Goal: Task Accomplishment & Management: Manage account settings

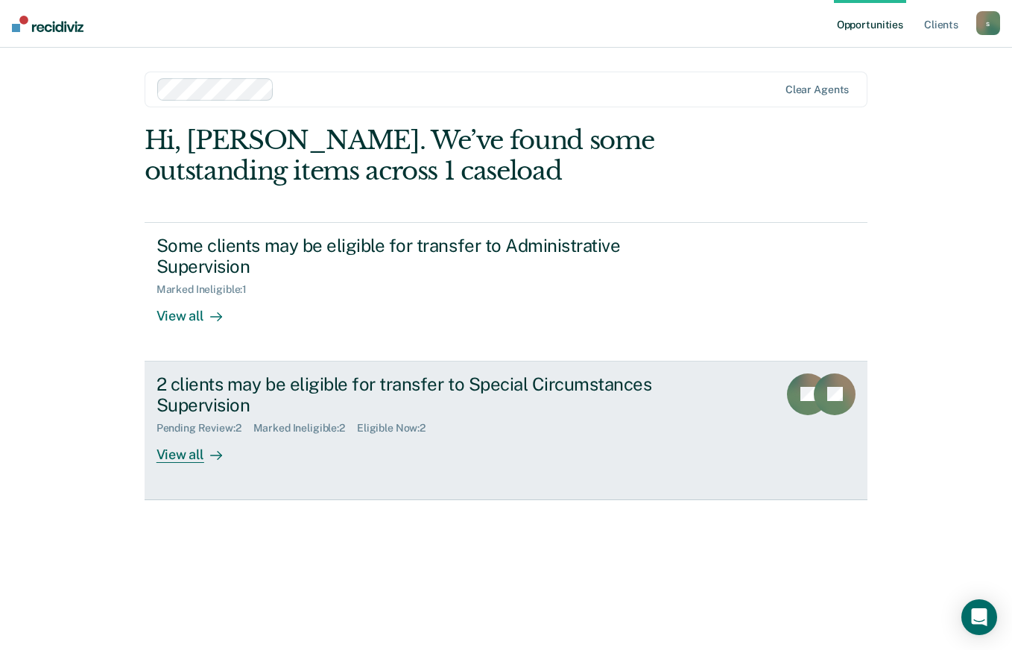
click at [208, 458] on div at bounding box center [213, 454] width 18 height 17
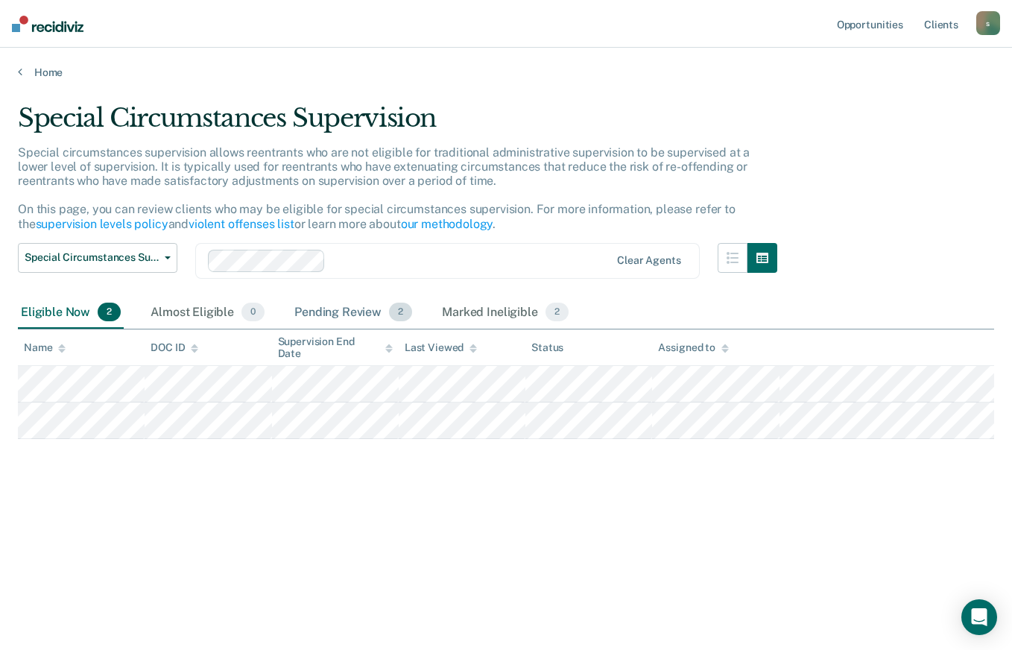
click at [360, 315] on div "Pending Review 2" at bounding box center [353, 313] width 124 height 33
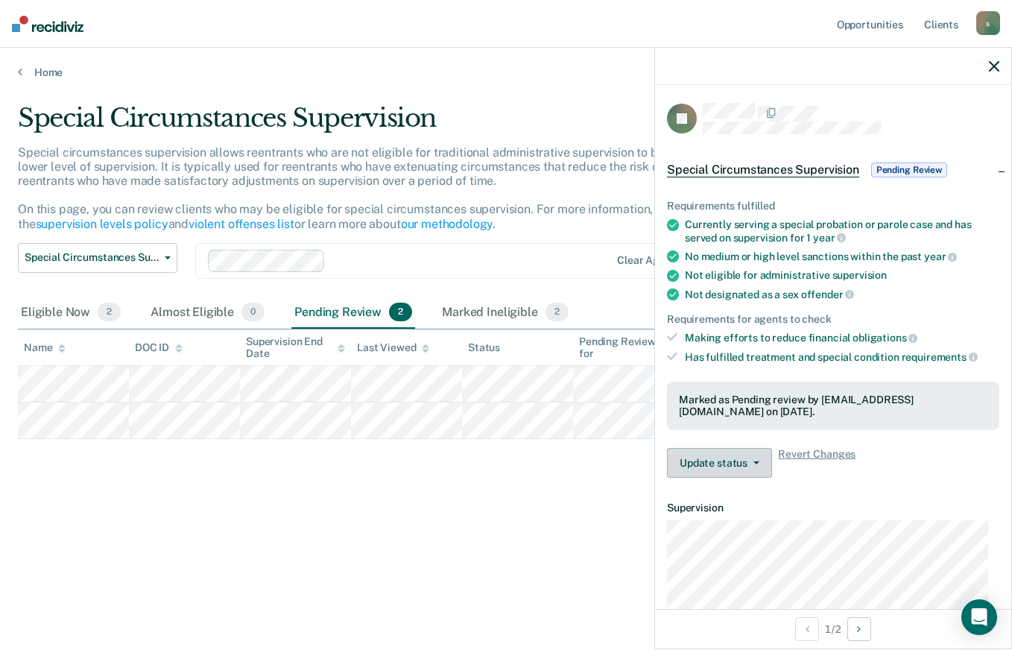
click at [730, 467] on button "Update status" at bounding box center [719, 463] width 105 height 30
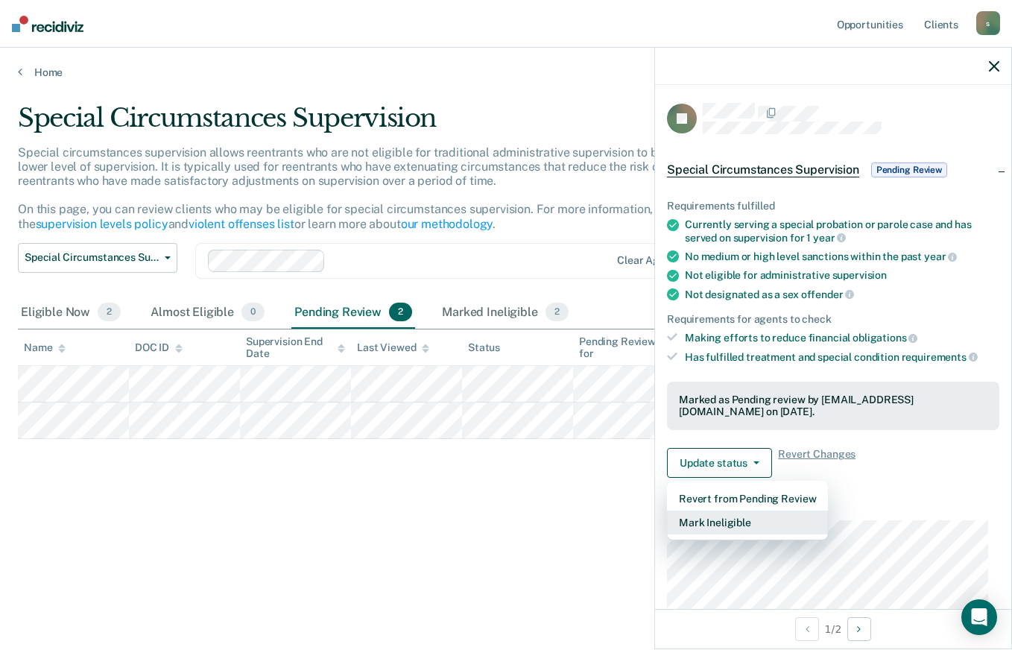
click at [751, 511] on button "Mark Ineligible" at bounding box center [747, 523] width 161 height 24
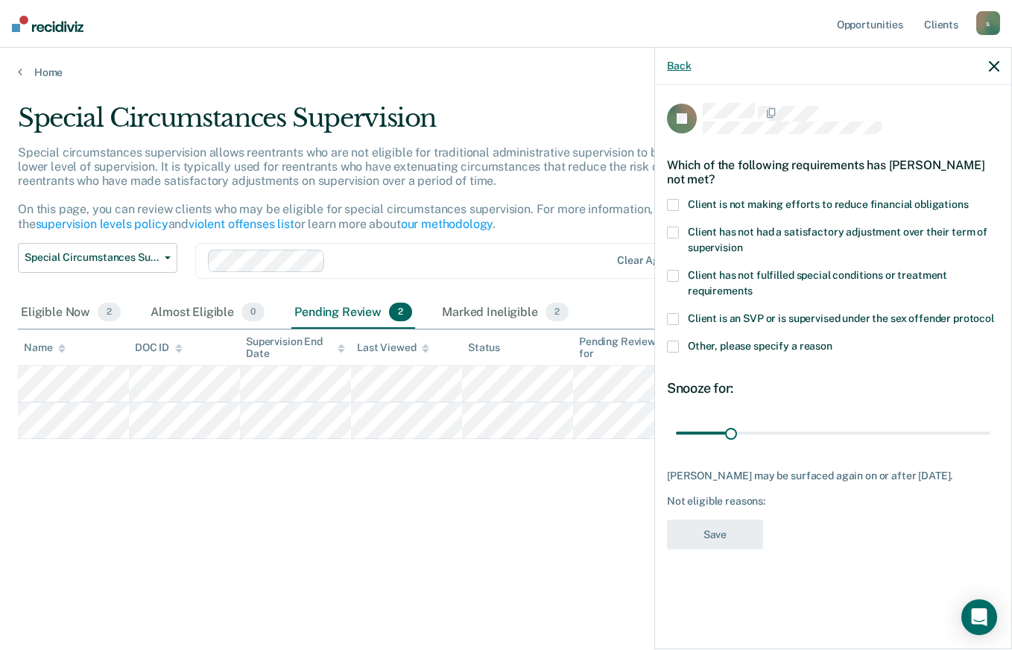
click at [686, 66] on button "Back" at bounding box center [679, 66] width 24 height 13
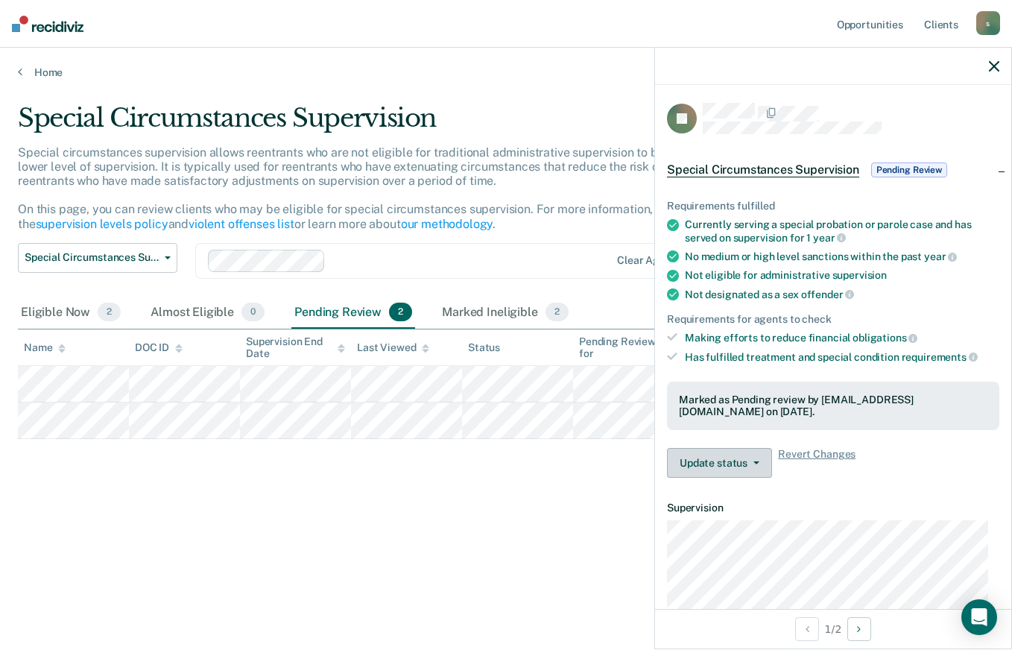
click at [741, 452] on button "Update status" at bounding box center [719, 463] width 105 height 30
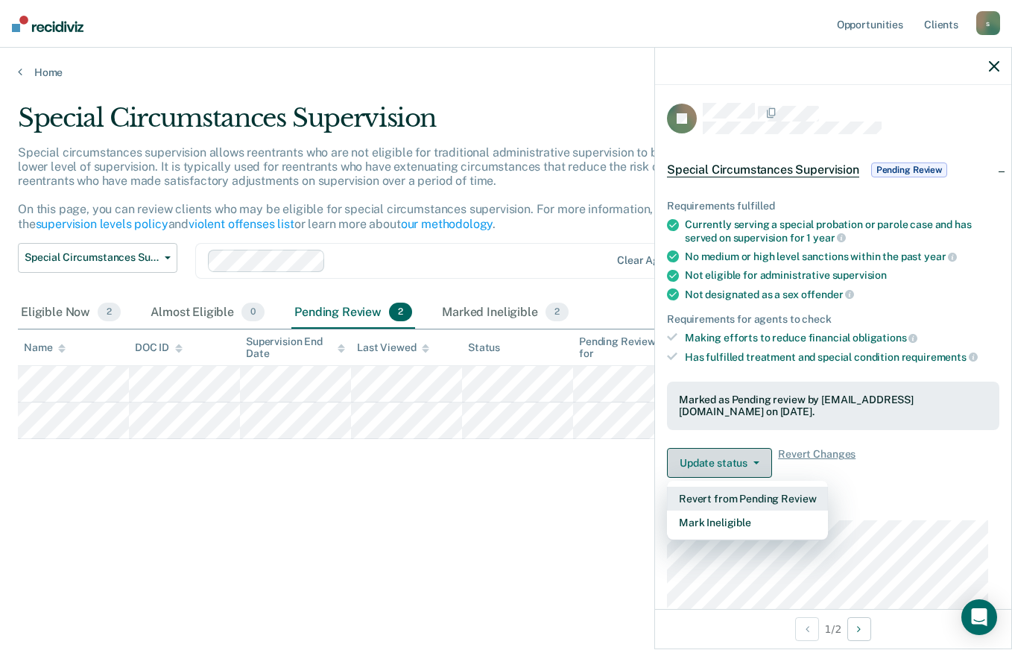
click at [762, 491] on button "Revert from Pending Review" at bounding box center [747, 499] width 161 height 24
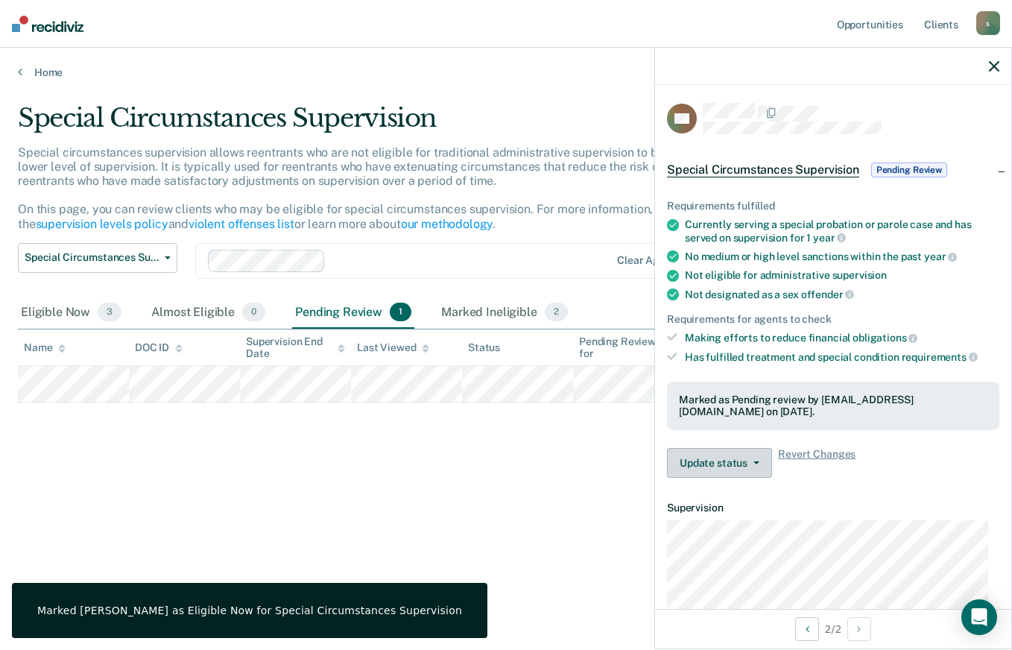
click at [748, 461] on span "button" at bounding box center [754, 462] width 12 height 3
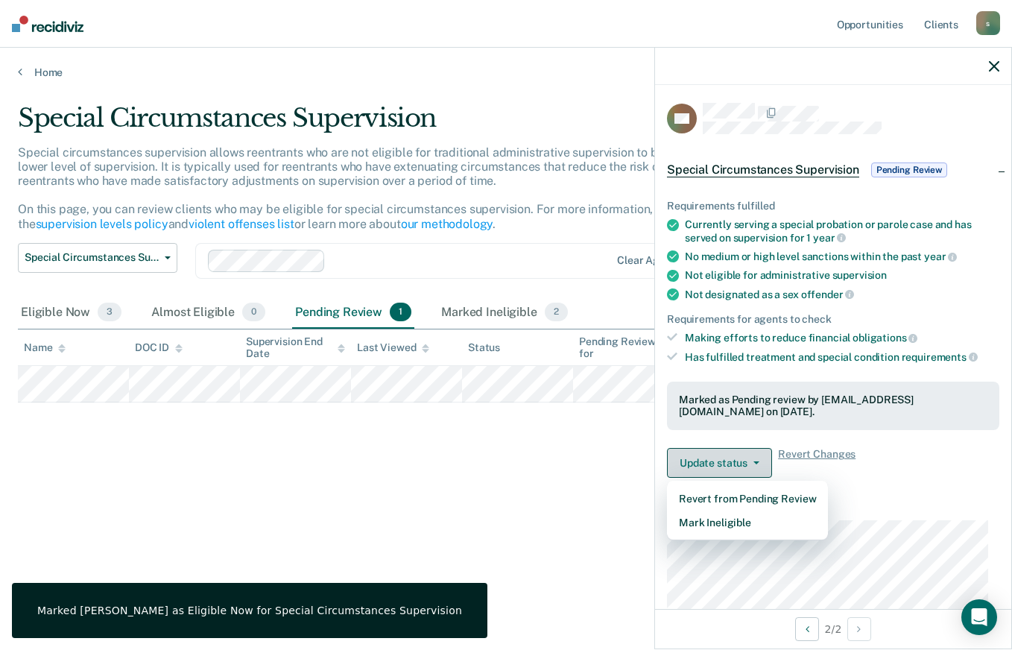
click at [769, 527] on button "Mark Ineligible" at bounding box center [747, 523] width 161 height 24
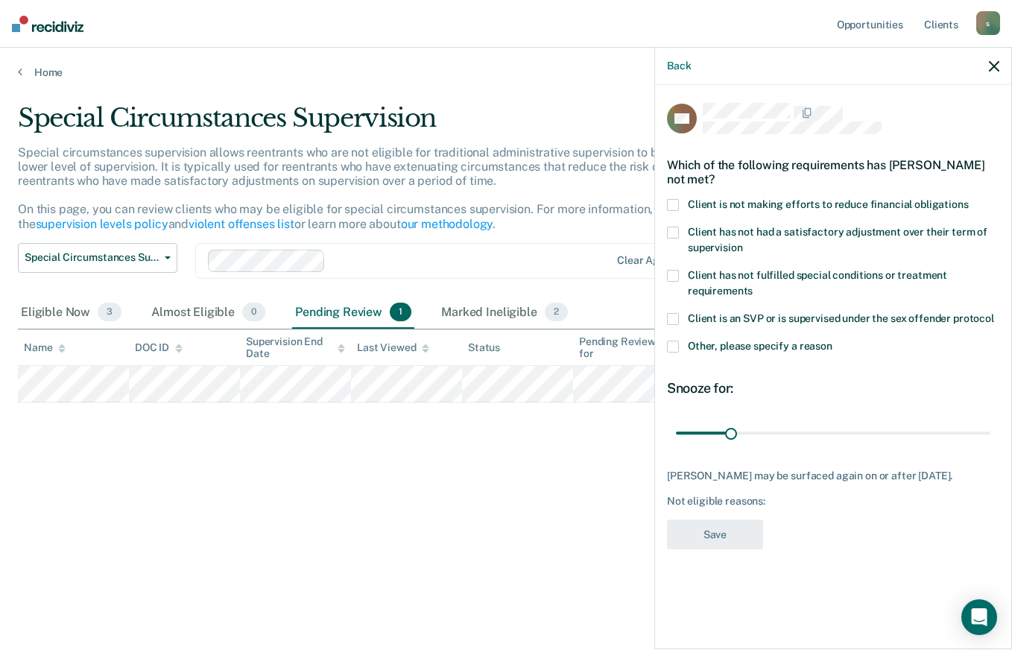
click at [666, 227] on div "LM Which of the following requirements has [PERSON_NAME] not met? Client is not…" at bounding box center [833, 365] width 356 height 561
click at [673, 231] on span at bounding box center [673, 233] width 12 height 12
click at [742, 242] on input "Client has not had a satisfactory adjustment over their term of supervision" at bounding box center [742, 242] width 0 height 0
click at [671, 344] on span at bounding box center [673, 347] width 12 height 12
click at [833, 341] on input "Other, please specify a reason" at bounding box center [833, 341] width 0 height 0
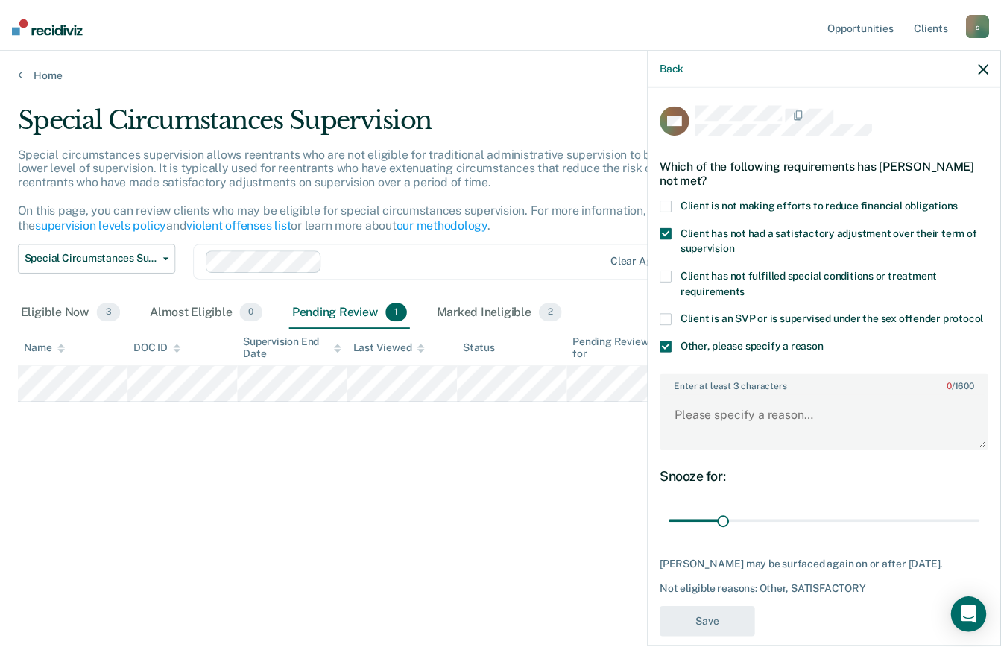
scroll to position [34, 0]
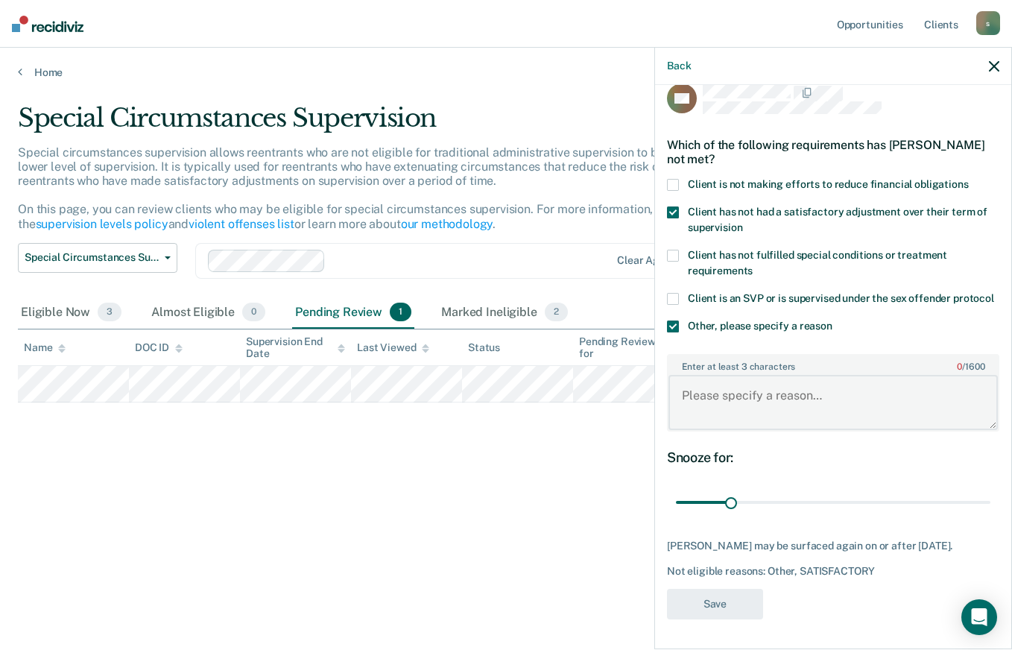
click at [773, 400] on textarea "Enter at least 3 characters 0 / 1600" at bounding box center [833, 402] width 329 height 55
click at [838, 393] on textarea "UNSTABLE RESIDENCE, MHINSTABILITY" at bounding box center [833, 402] width 329 height 55
click at [932, 392] on textarea "UNSTABLE RESIDENCE, MH INSTABILITY" at bounding box center [833, 402] width 329 height 55
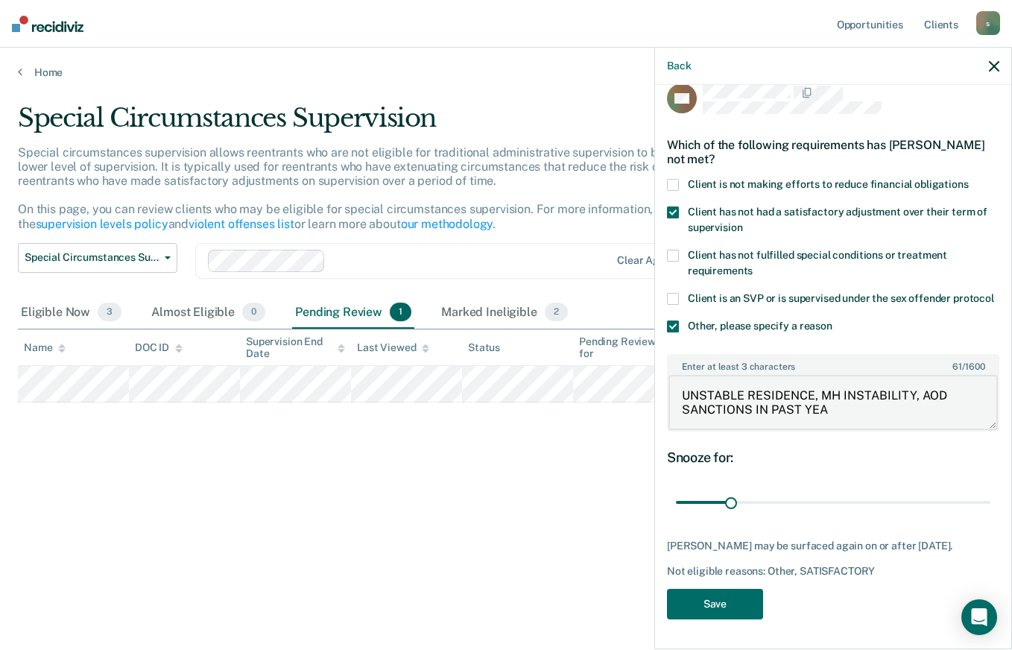
type textarea "UNSTABLE RESIDENCE, MH INSTABILITY, AOD SANCTIONS IN PAST YEAR"
type input "180"
type textarea "UNSTABLE RESIDENCE, MH INSTABILITY, AOD SANCTIONS IN PAST YEAR"
click at [672, 250] on span at bounding box center [673, 256] width 12 height 12
click at [753, 265] on input "Client has not fulfilled special conditions or treatment requirements" at bounding box center [753, 265] width 0 height 0
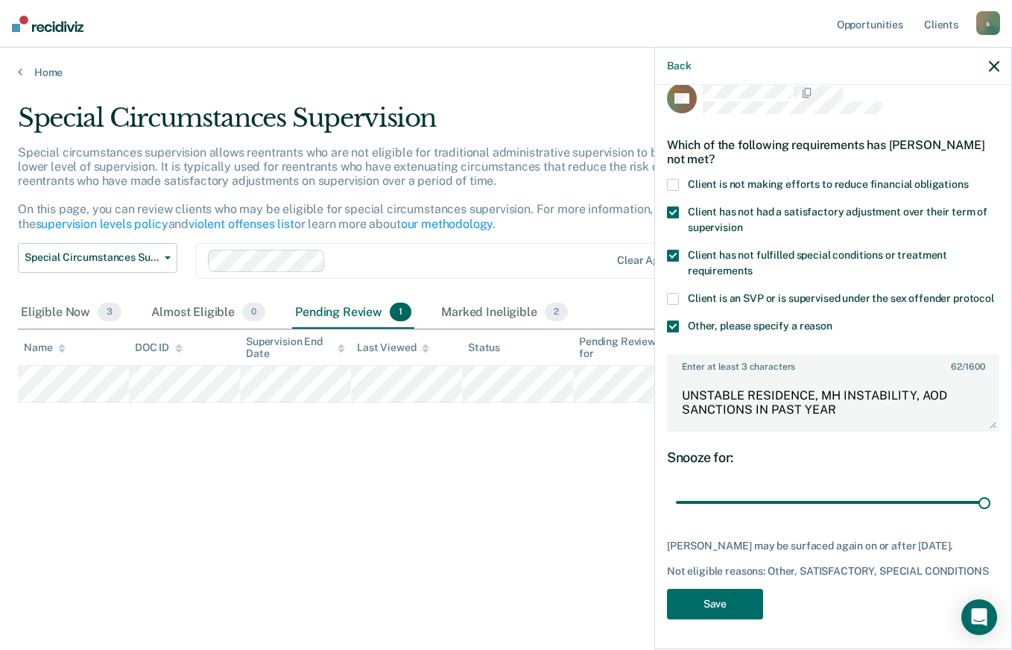
click at [669, 206] on span at bounding box center [673, 212] width 12 height 12
click at [742, 222] on input "Client has not had a satisfactory adjustment over their term of supervision" at bounding box center [742, 222] width 0 height 0
click at [732, 605] on button "Save" at bounding box center [715, 604] width 96 height 31
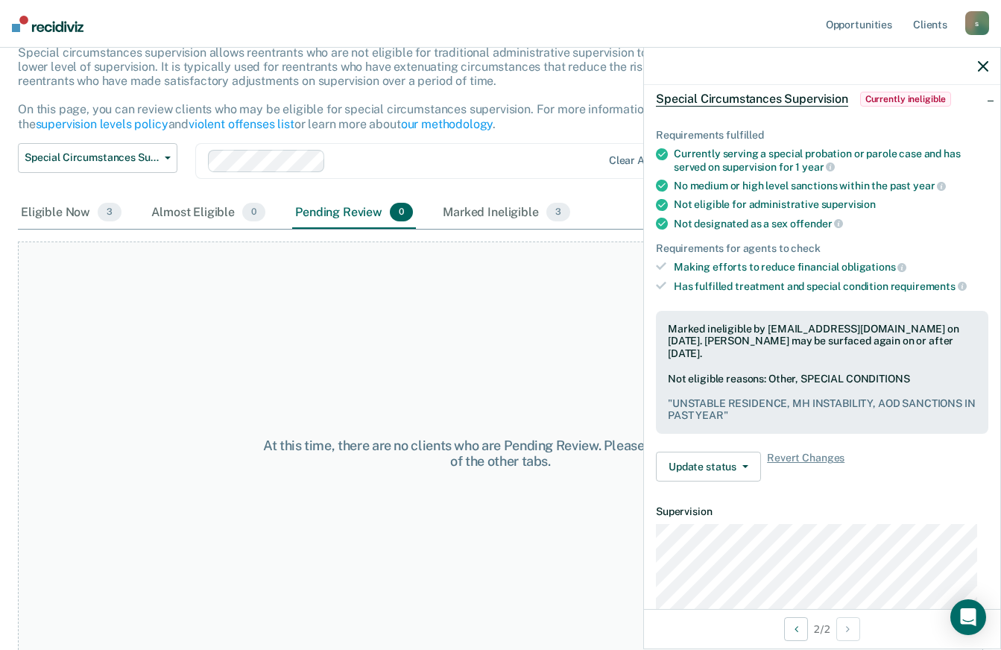
scroll to position [0, 0]
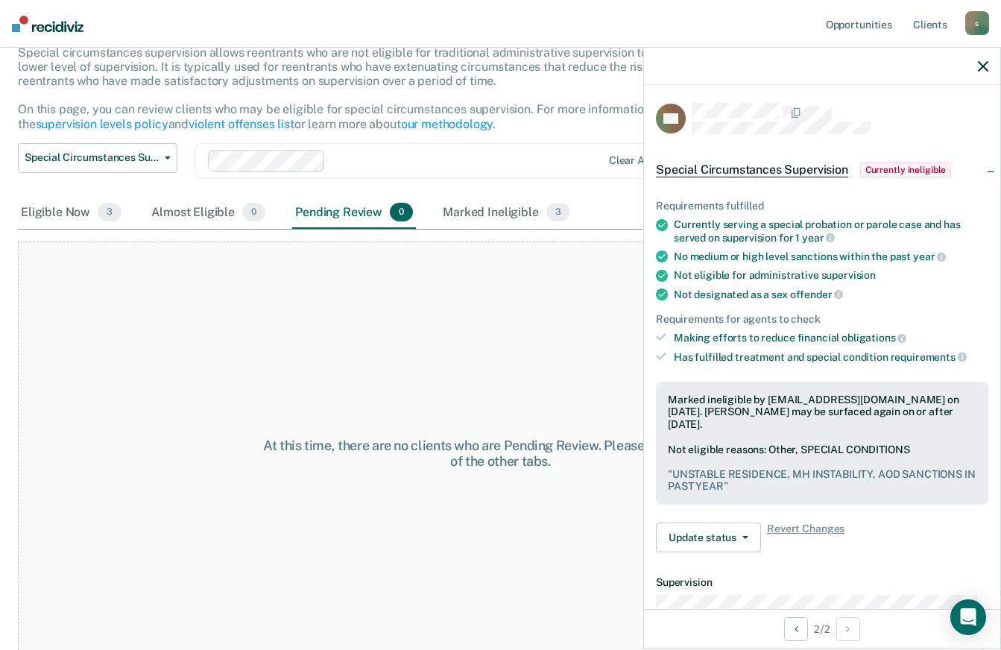
click at [985, 71] on icon "button" at bounding box center [983, 66] width 10 height 10
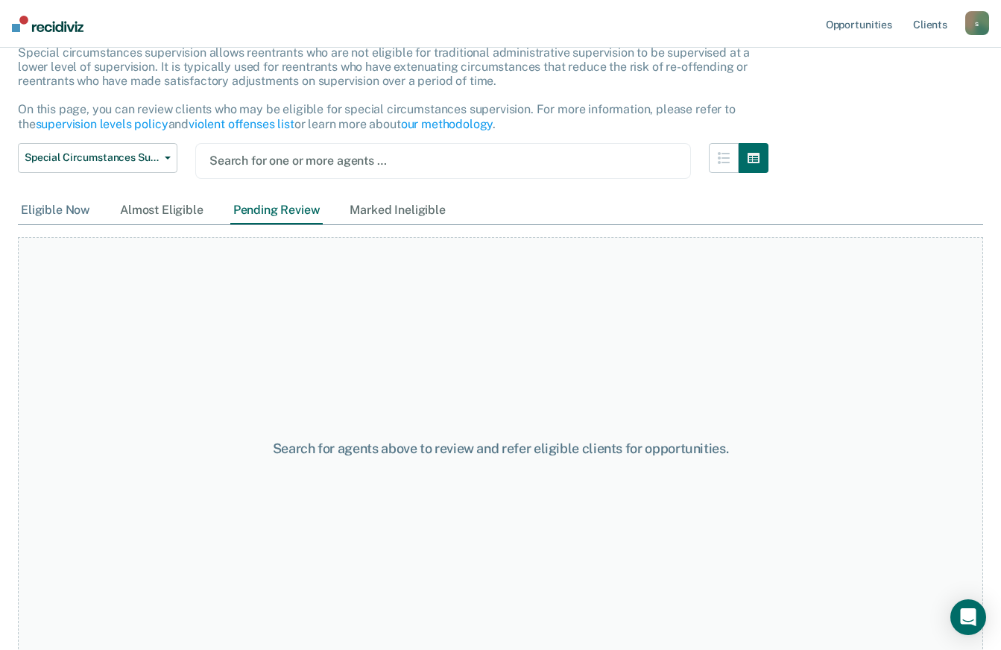
click at [69, 209] on div "Eligible Now" at bounding box center [55, 211] width 75 height 28
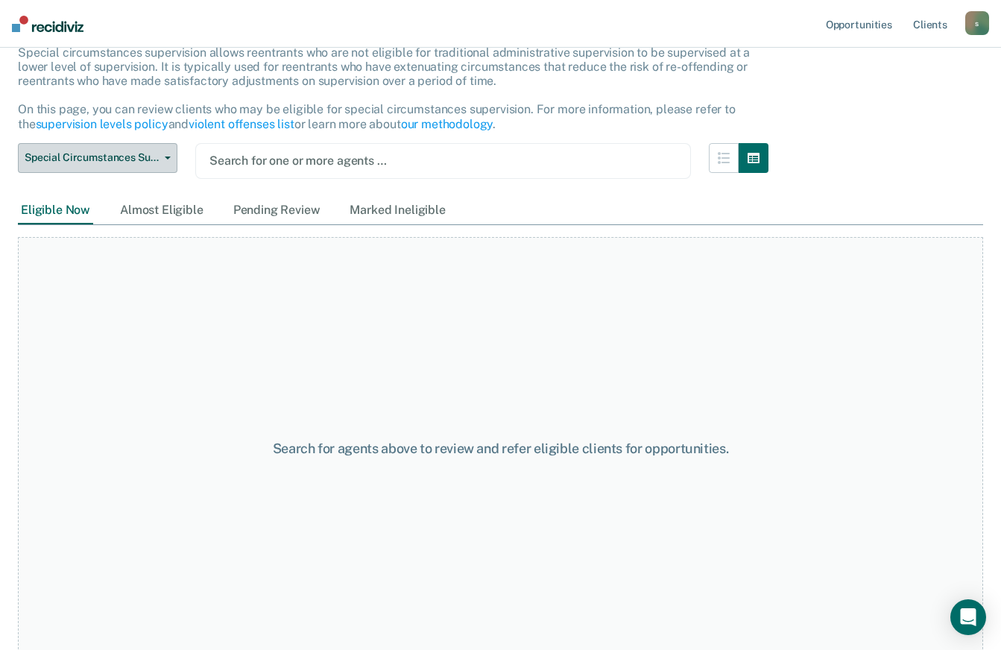
click at [71, 162] on span "Special Circumstances Supervision" at bounding box center [92, 157] width 134 height 13
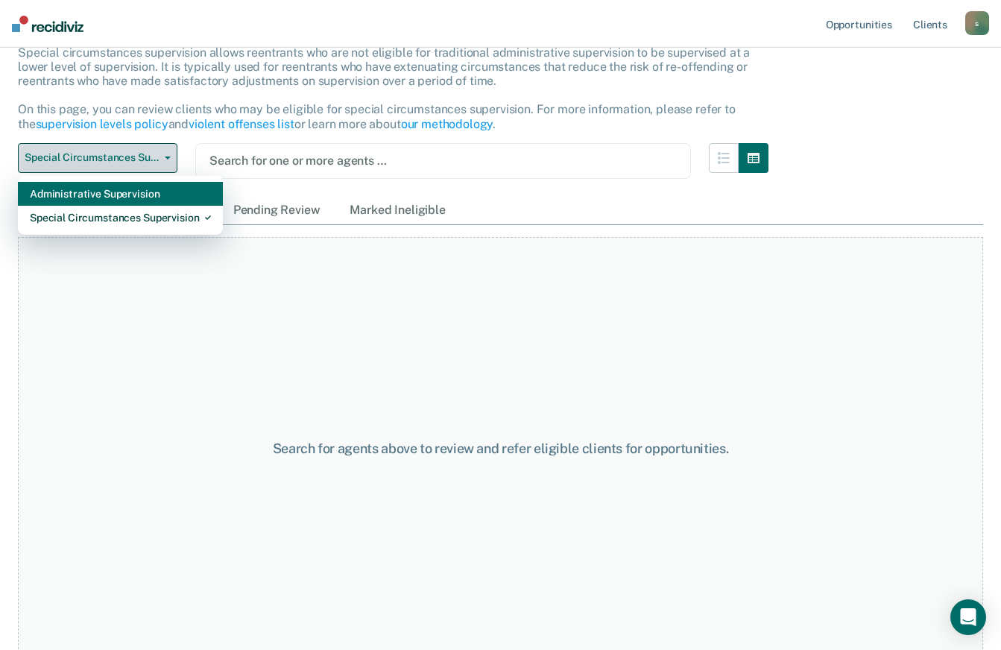
click at [55, 192] on div "Administrative Supervision" at bounding box center [120, 194] width 181 height 24
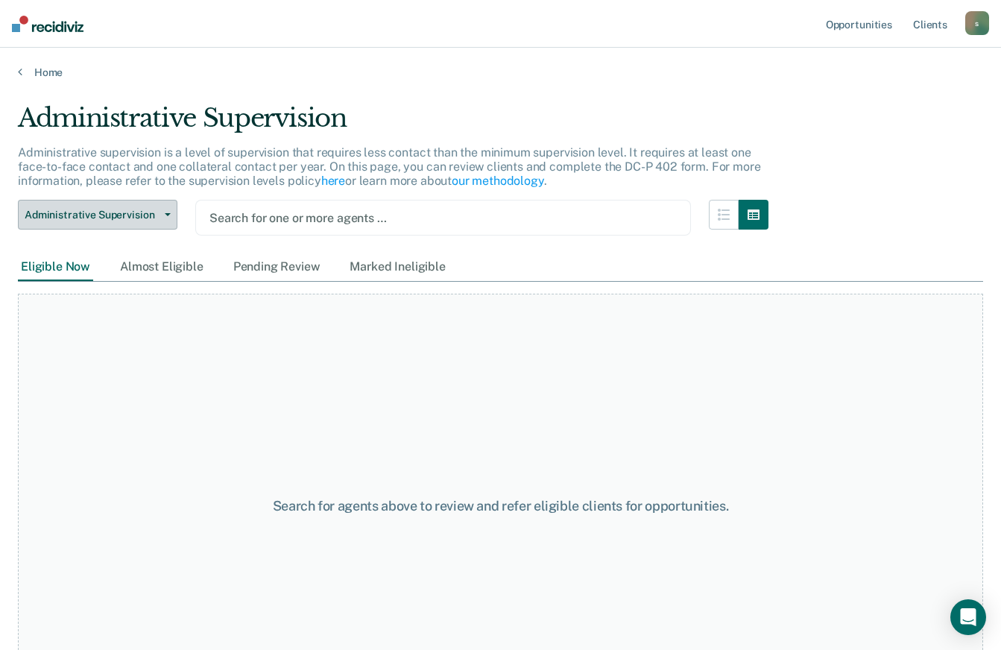
click at [77, 215] on span "Administrative Supervision" at bounding box center [92, 215] width 134 height 13
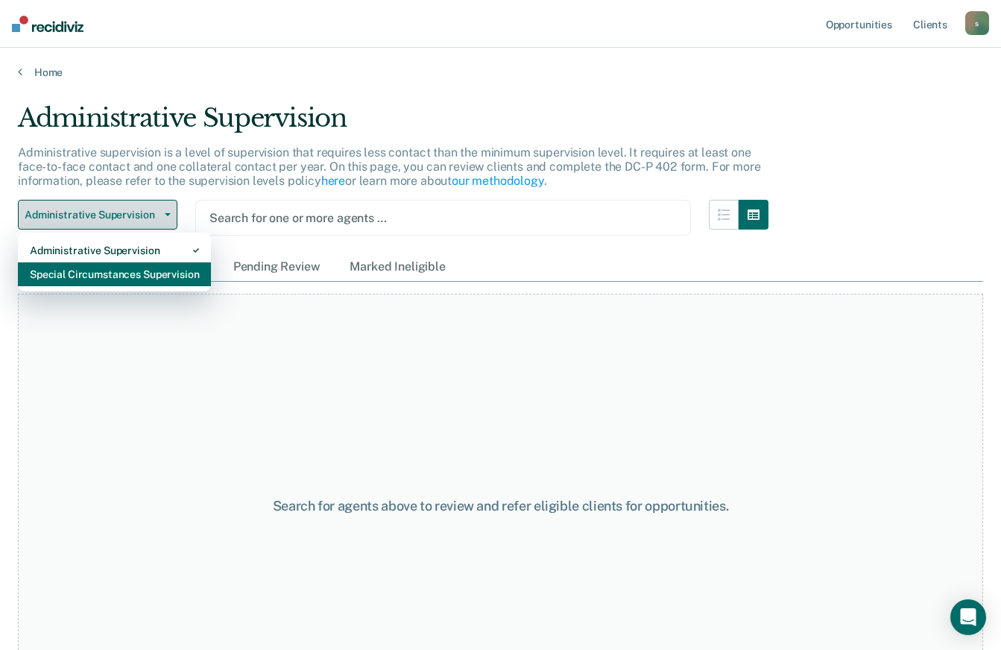
click at [136, 273] on div "Special Circumstances Supervision" at bounding box center [114, 274] width 169 height 24
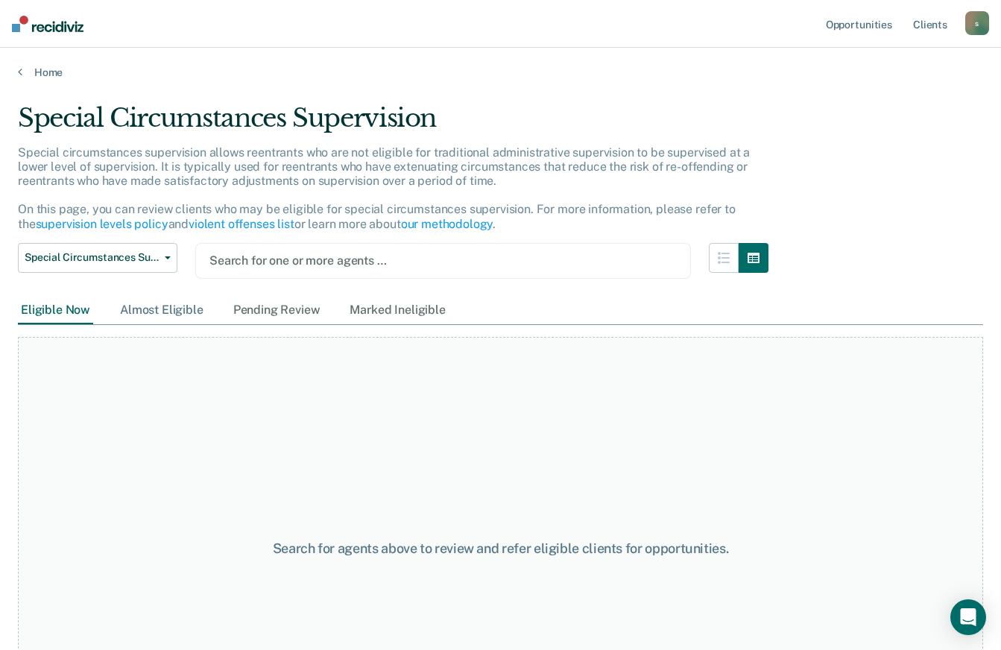
click at [171, 317] on div "Almost Eligible" at bounding box center [161, 311] width 89 height 28
click at [288, 313] on div "Pending Review" at bounding box center [276, 311] width 93 height 28
click at [426, 303] on div "Marked Ineligible" at bounding box center [397, 311] width 101 height 28
click at [83, 314] on div "Eligible Now" at bounding box center [55, 311] width 75 height 28
click at [167, 255] on button "Special Circumstances Supervision" at bounding box center [97, 258] width 159 height 30
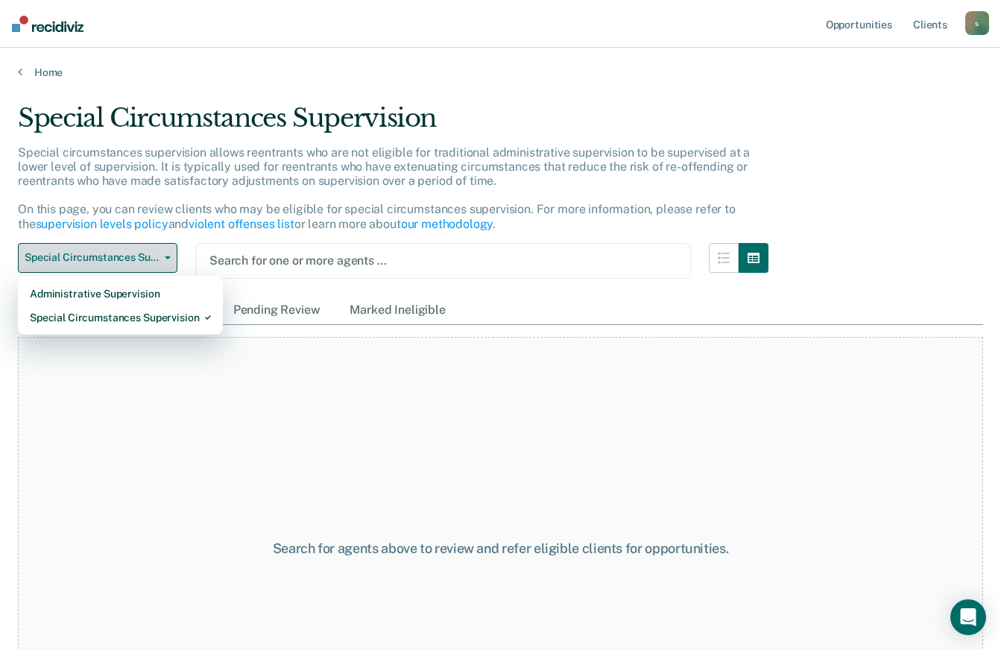
click at [186, 306] on div "Special Circumstances Supervision" at bounding box center [120, 318] width 181 height 24
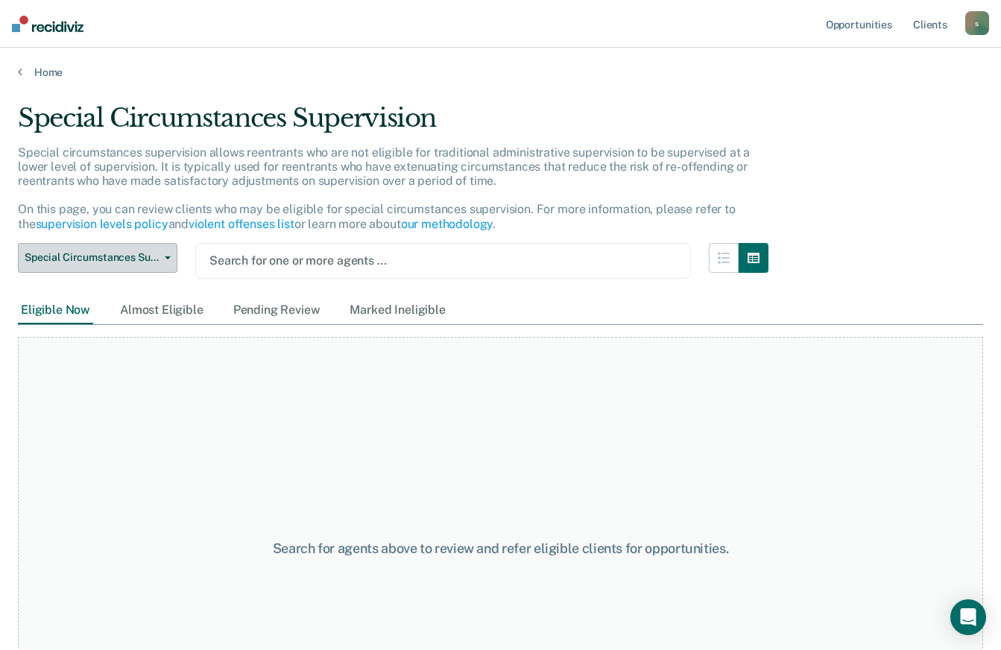
click at [168, 254] on button "Special Circumstances Supervision" at bounding box center [97, 258] width 159 height 30
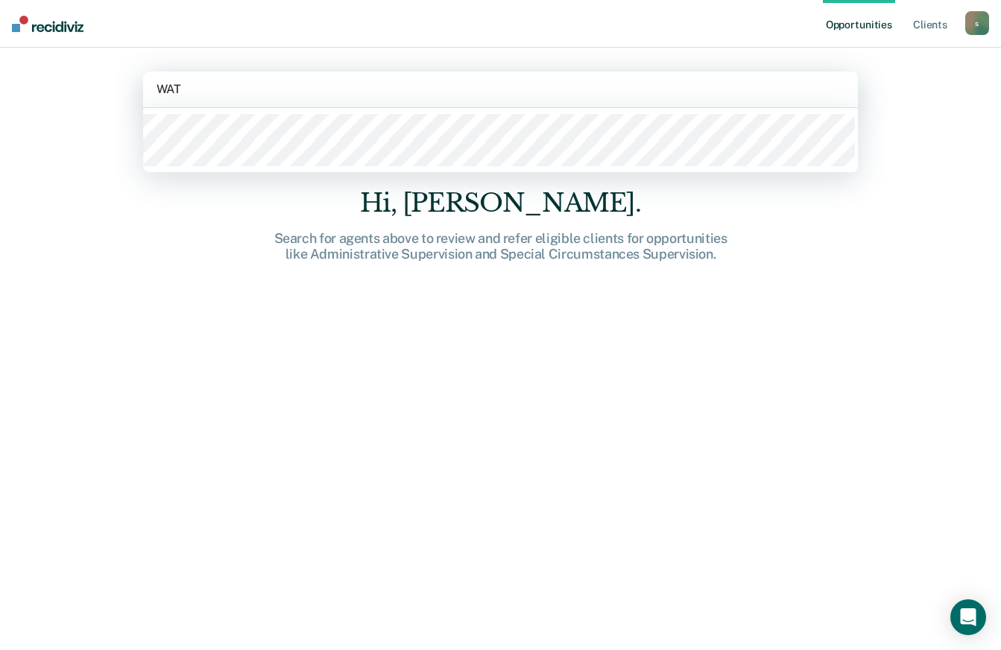
type input "WATS"
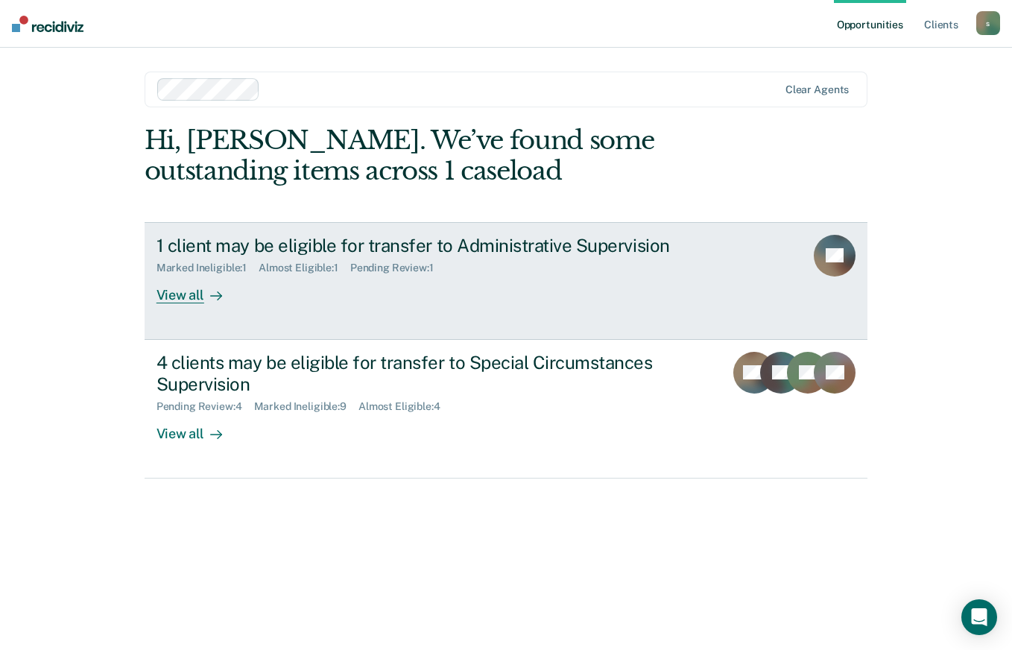
click at [482, 281] on div "1 client may be eligible for transfer to Administrative Supervision Marked Inel…" at bounding box center [436, 269] width 559 height 69
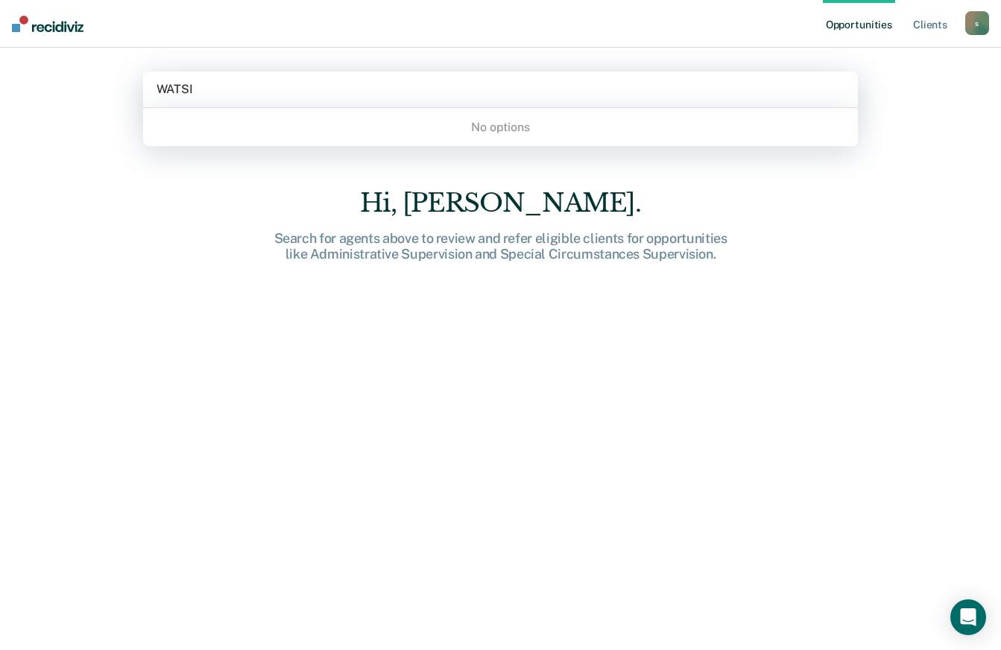
type input "WATS"
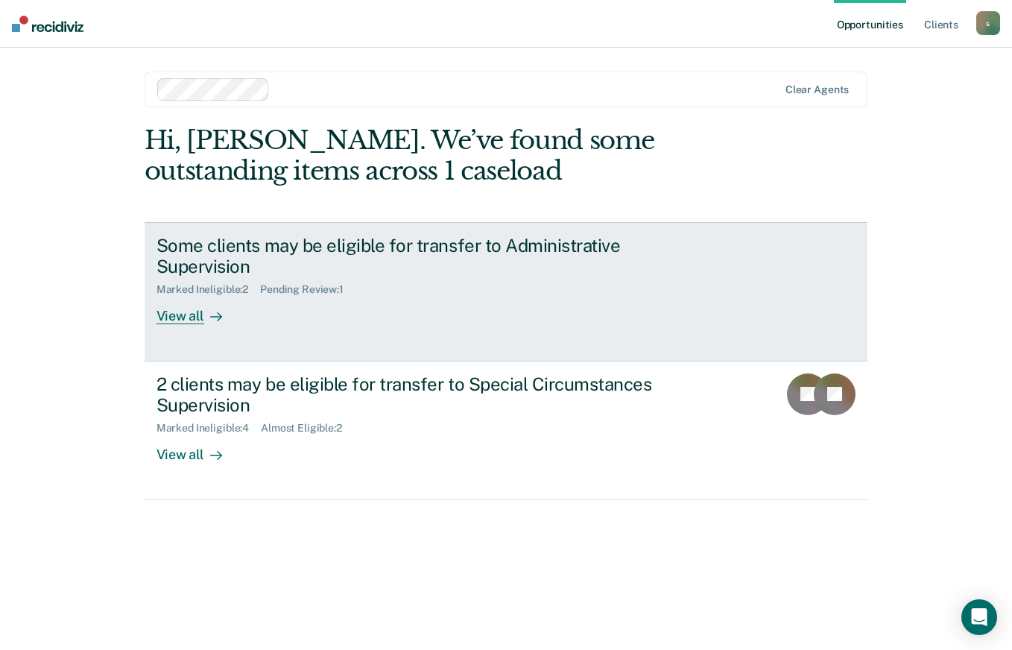
click at [198, 316] on div "View all" at bounding box center [198, 310] width 83 height 29
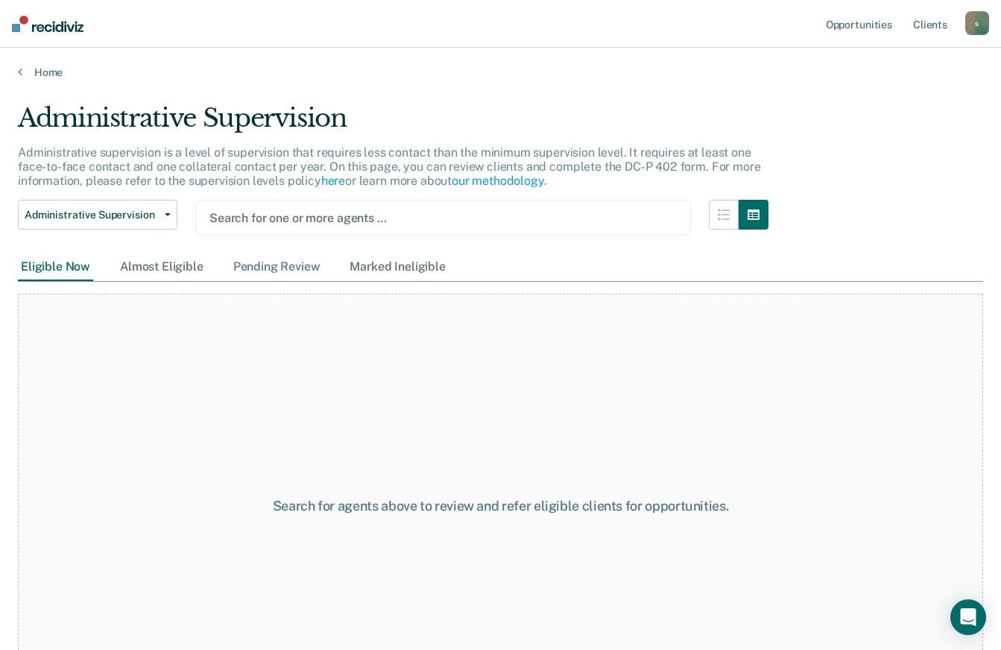
click at [258, 262] on div "Pending Review" at bounding box center [276, 267] width 93 height 28
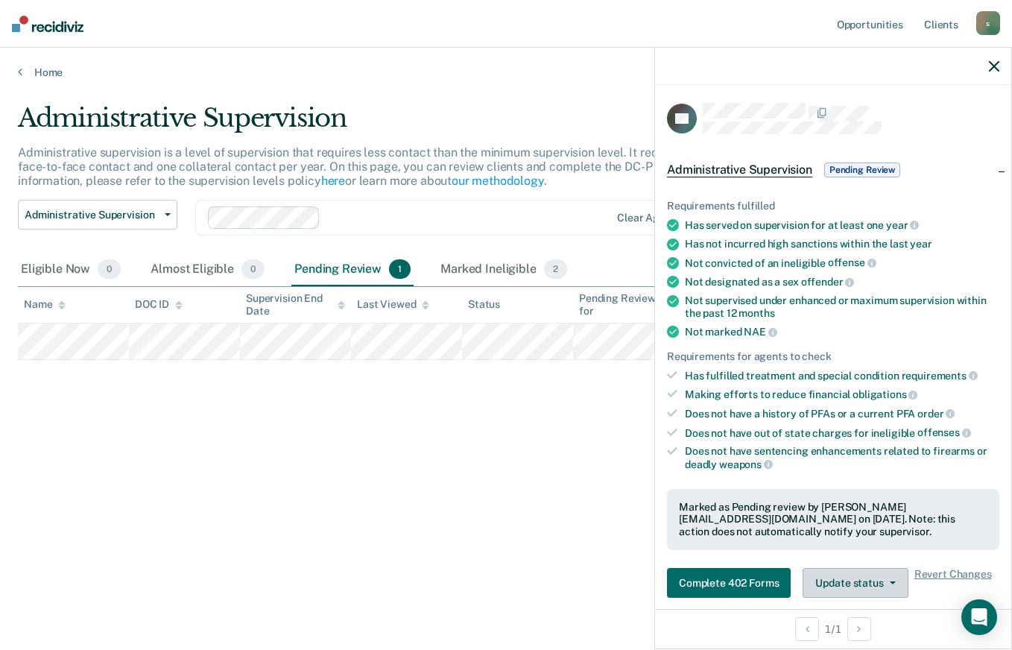
click at [856, 584] on button "Update status" at bounding box center [855, 583] width 105 height 30
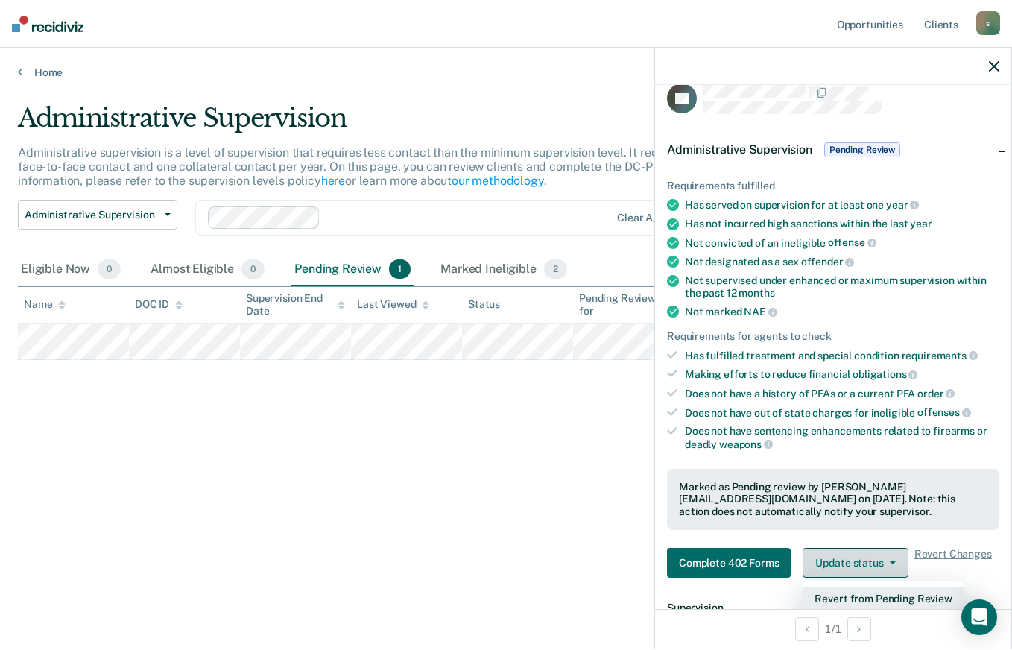
click at [844, 562] on button "Update status" at bounding box center [855, 563] width 105 height 30
click at [846, 553] on button "Update status" at bounding box center [855, 563] width 105 height 30
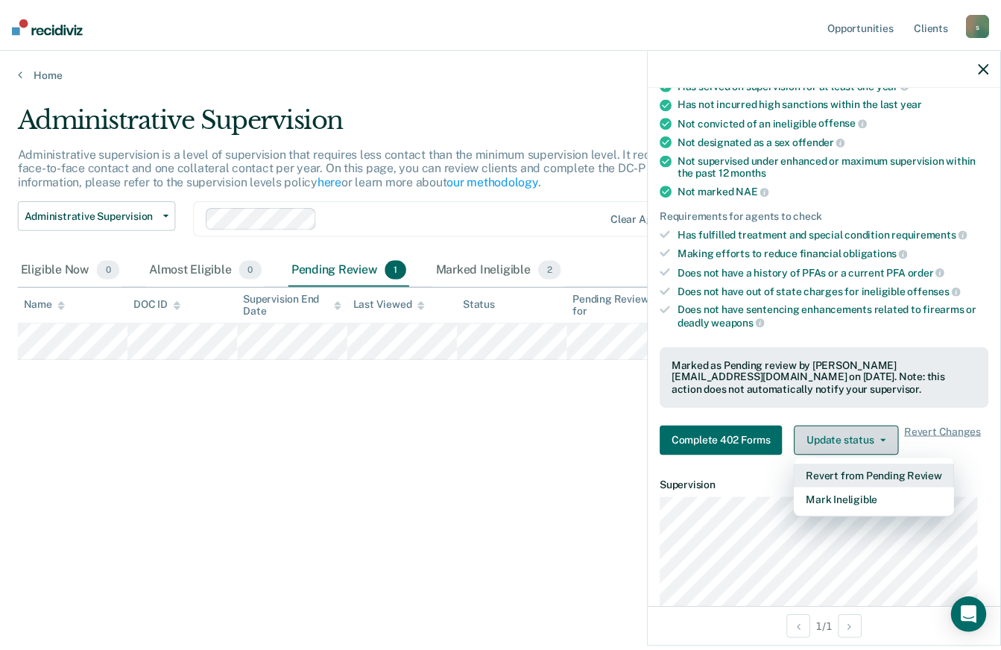
scroll to position [147, 0]
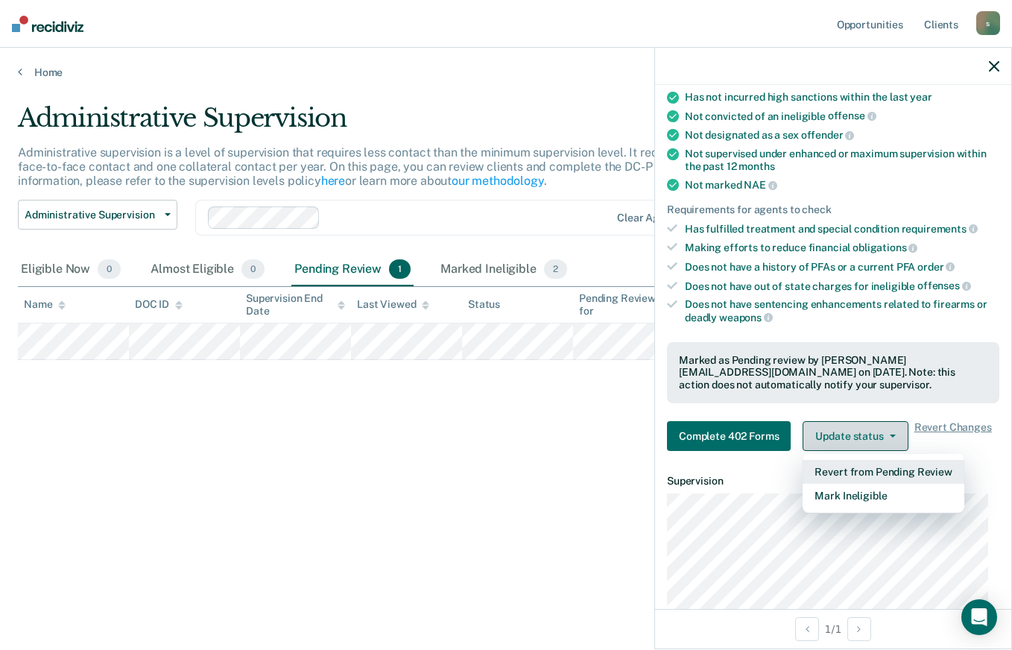
click at [899, 470] on button "Revert from Pending Review" at bounding box center [883, 472] width 161 height 24
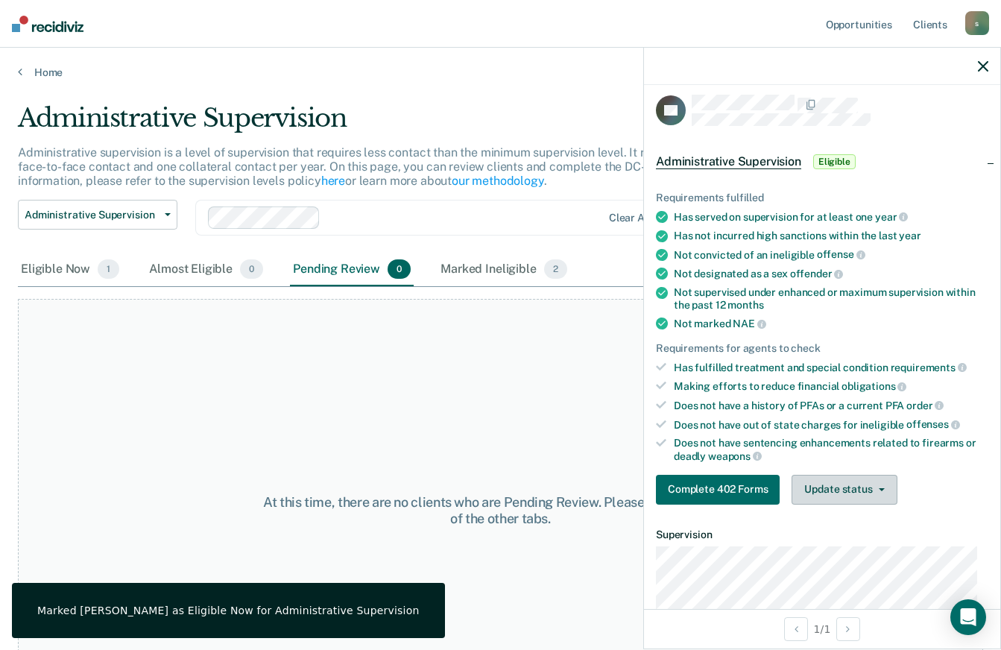
scroll to position [0, 0]
